Goal: Navigation & Orientation: Understand site structure

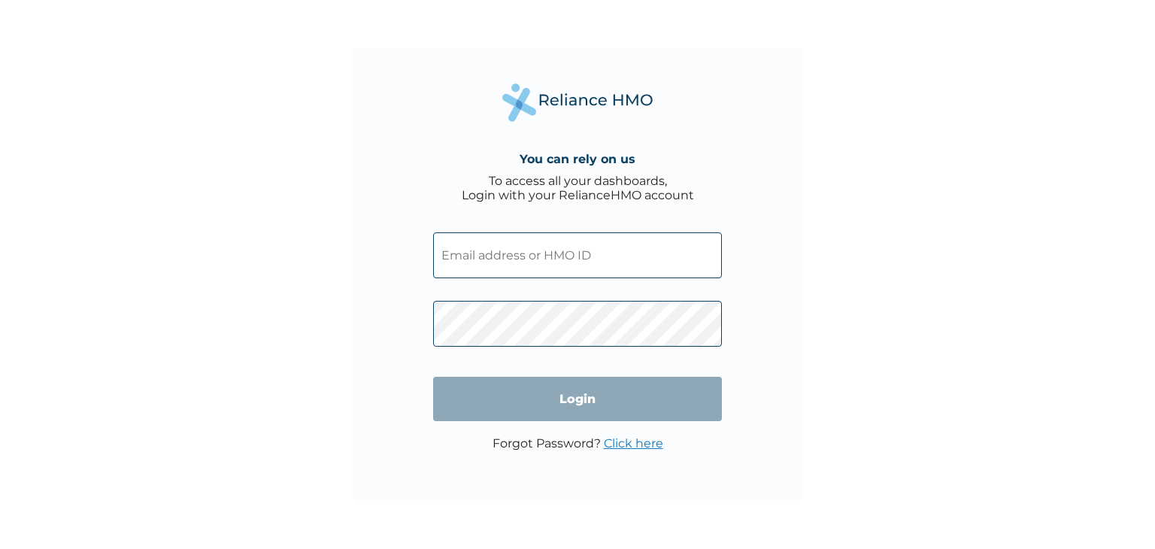
click at [502, 244] on input "text" at bounding box center [577, 255] width 289 height 46
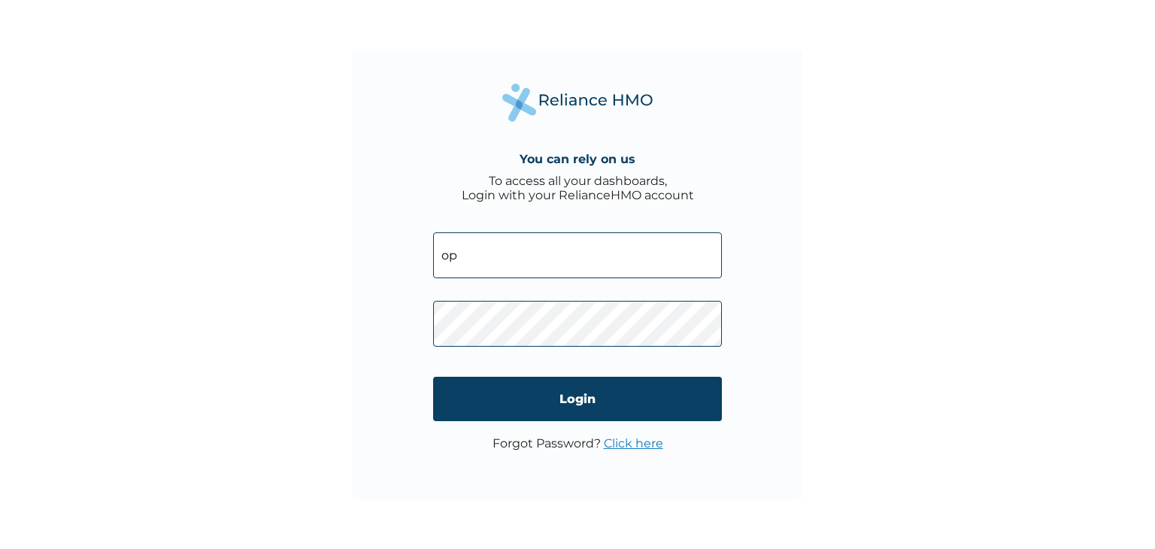
type input "op"
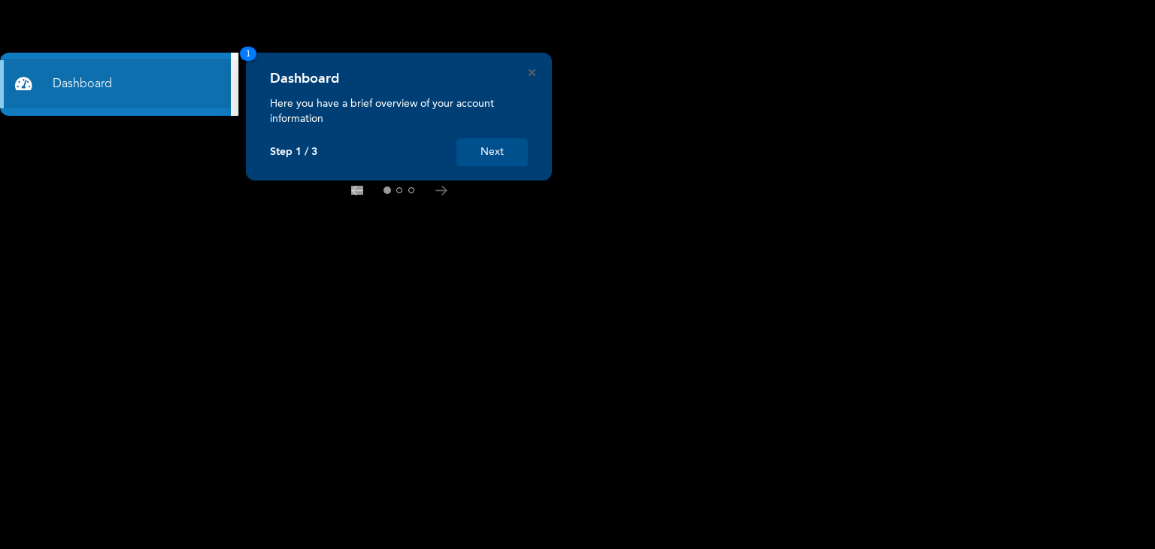
click at [495, 150] on button "Next" at bounding box center [492, 152] width 71 height 28
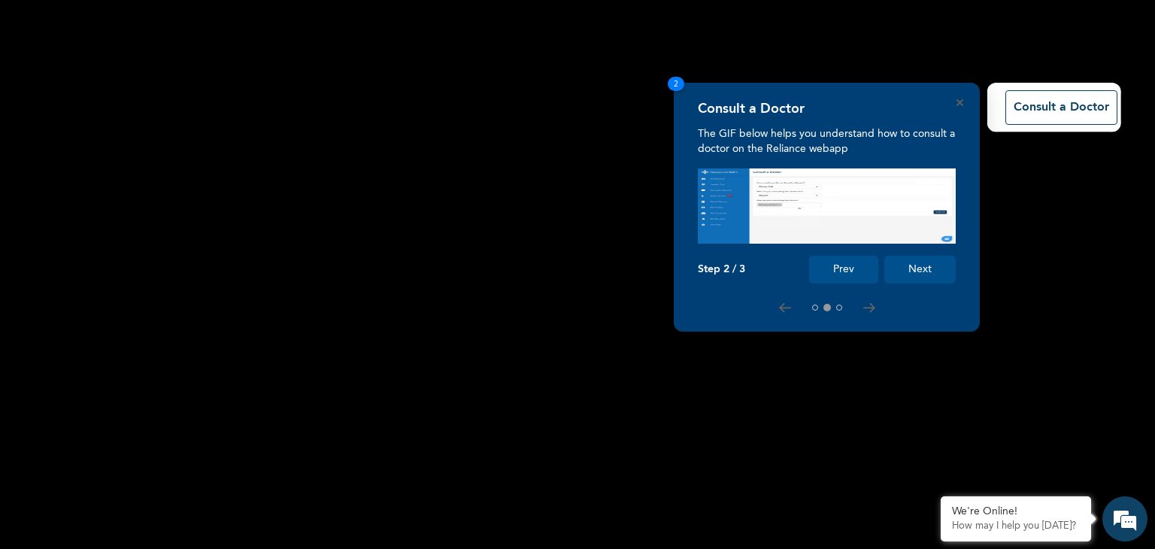
click at [910, 275] on button "Next" at bounding box center [920, 270] width 71 height 28
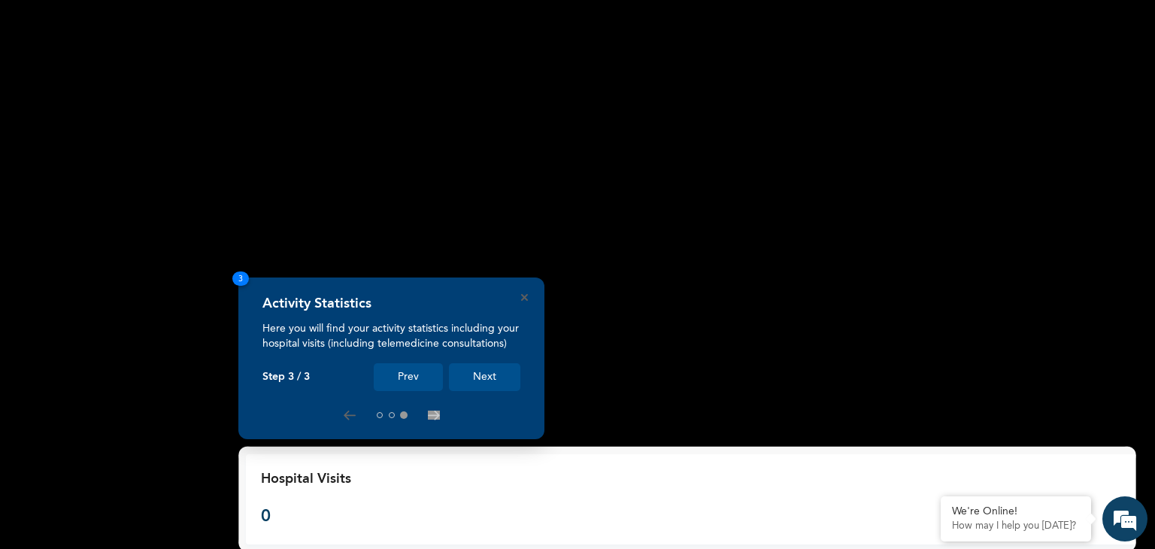
click at [489, 377] on button "Next" at bounding box center [484, 377] width 71 height 28
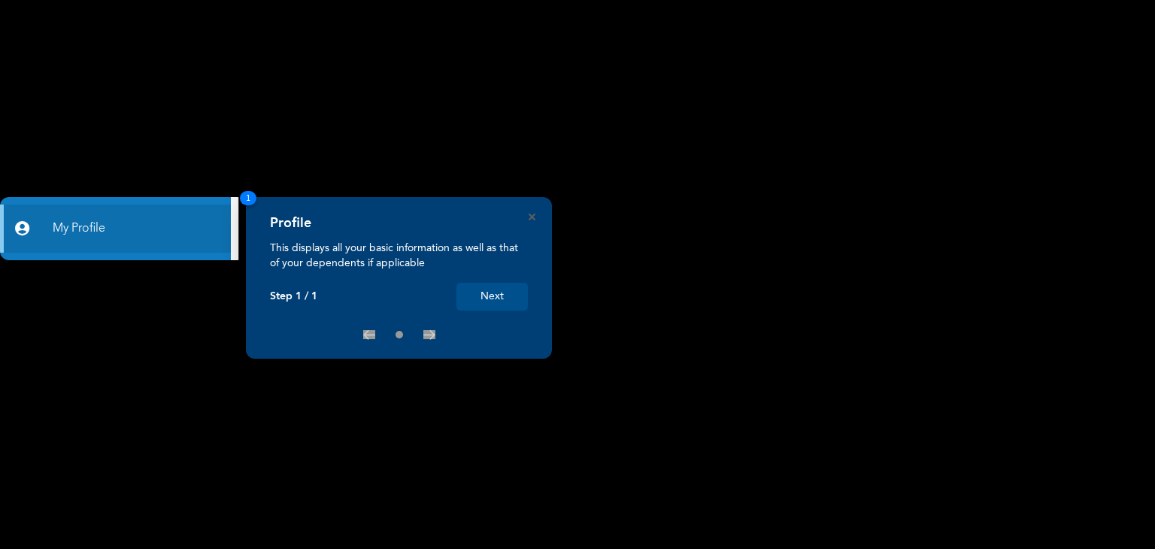
click at [511, 293] on button "Next" at bounding box center [492, 297] width 71 height 28
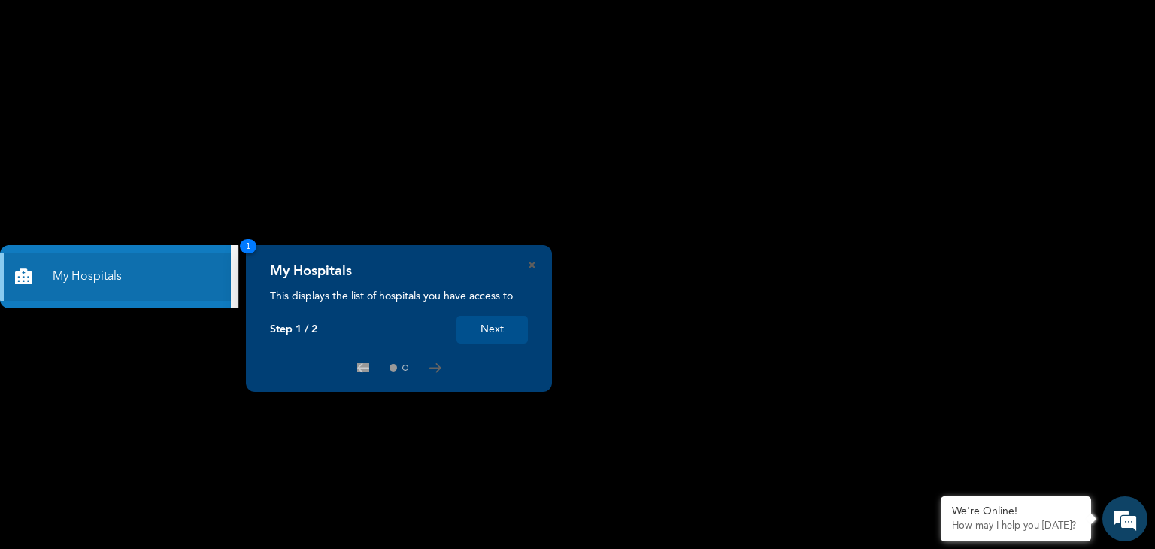
click at [477, 337] on button "Next" at bounding box center [492, 330] width 71 height 28
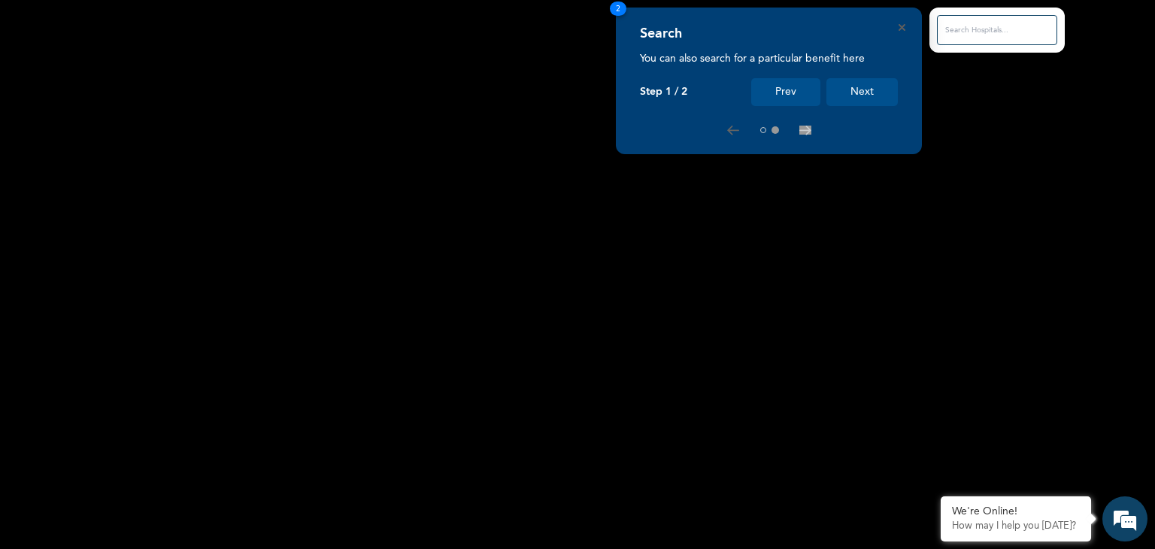
click at [855, 99] on button "Next" at bounding box center [862, 92] width 71 height 28
